Goal: Task Accomplishment & Management: Manage account settings

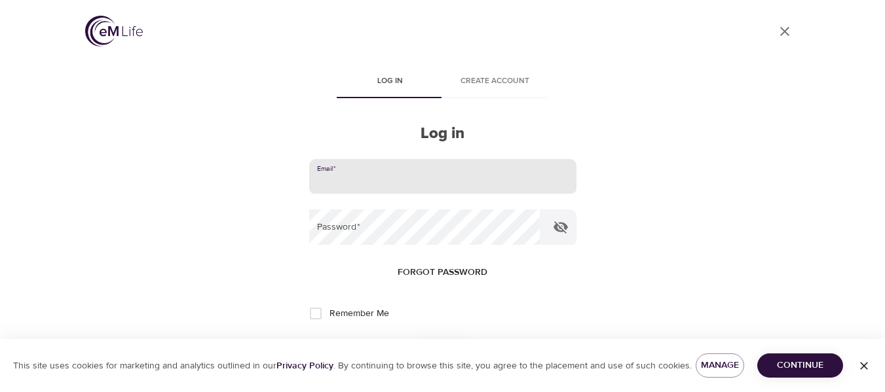
click at [338, 182] on input "email" at bounding box center [442, 176] width 267 height 35
type input "johnemac@cox.net"
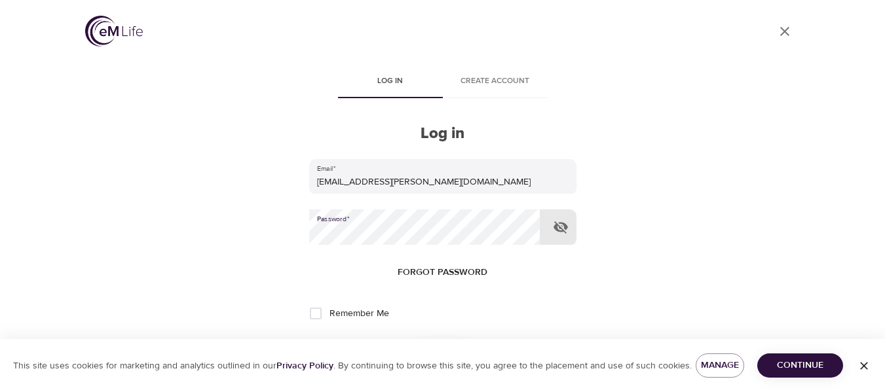
click at [316, 311] on input "Remember Me" at bounding box center [316, 314] width 28 height 28
checkbox input "true"
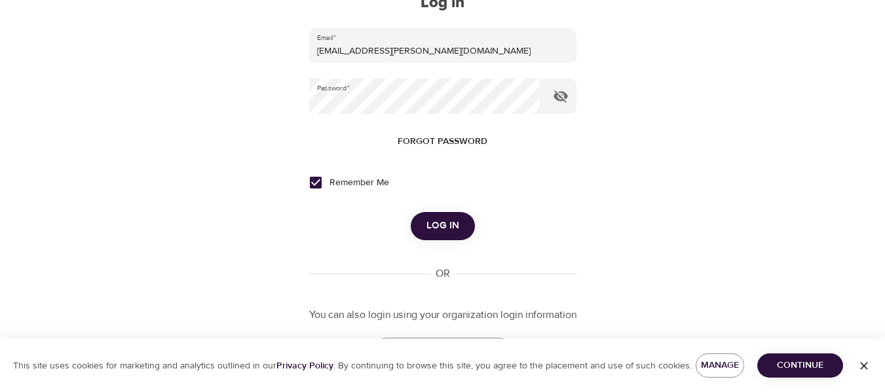
click at [431, 220] on span "Log in" at bounding box center [442, 226] width 33 height 17
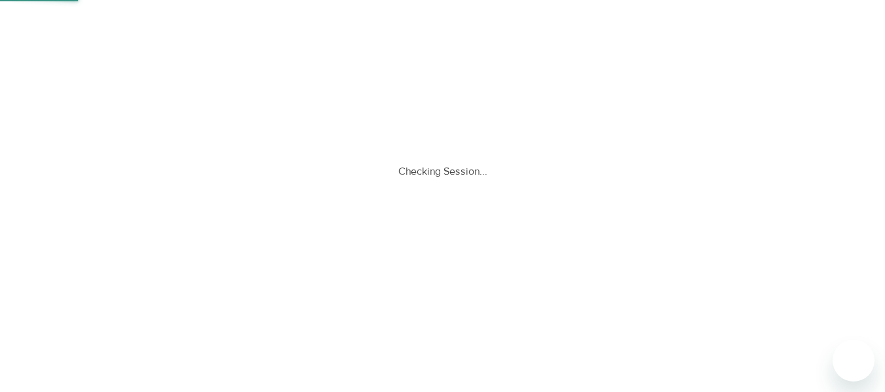
scroll to position [0, 0]
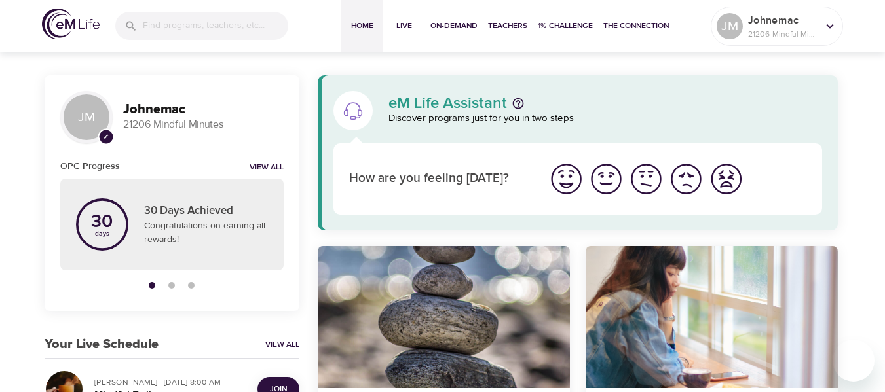
scroll to position [131, 0]
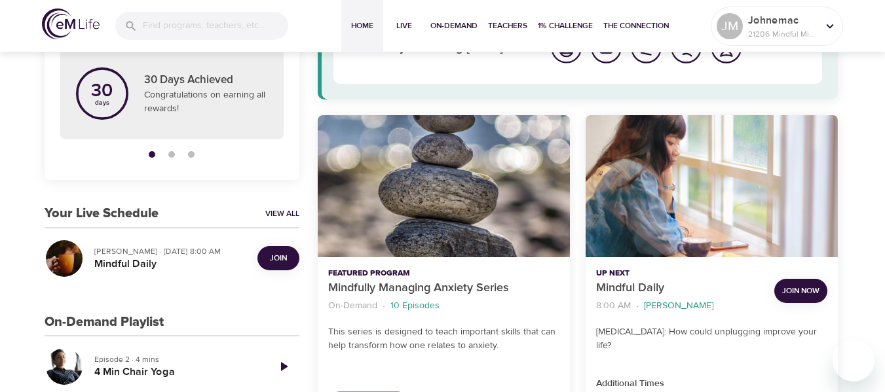
click at [277, 256] on span "Join" at bounding box center [278, 259] width 17 height 14
